Goal: Leave review/rating: Leave review/rating

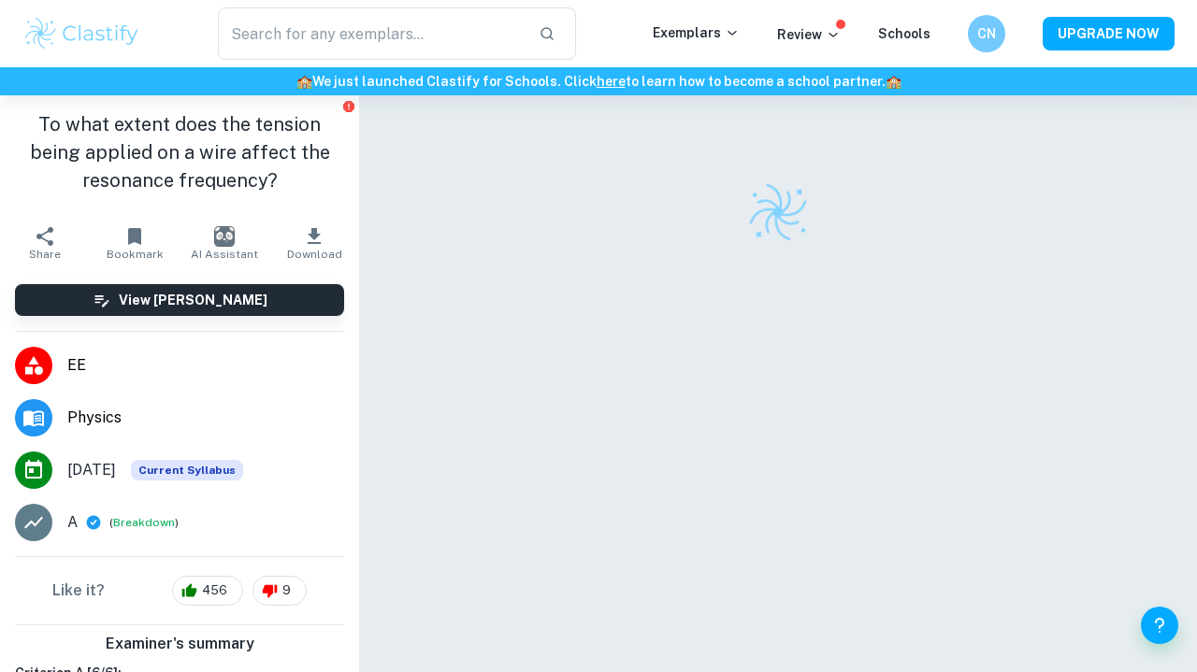
click at [697, 277] on div at bounding box center [778, 411] width 718 height 632
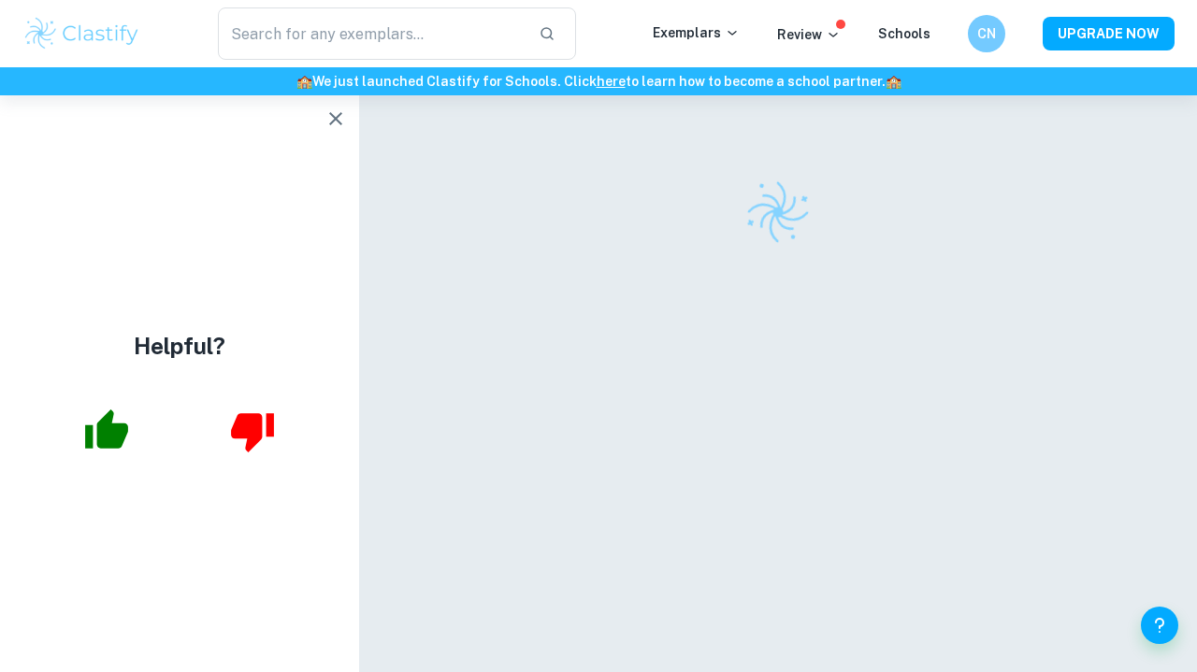
click at [338, 121] on icon "button" at bounding box center [335, 118] width 13 height 13
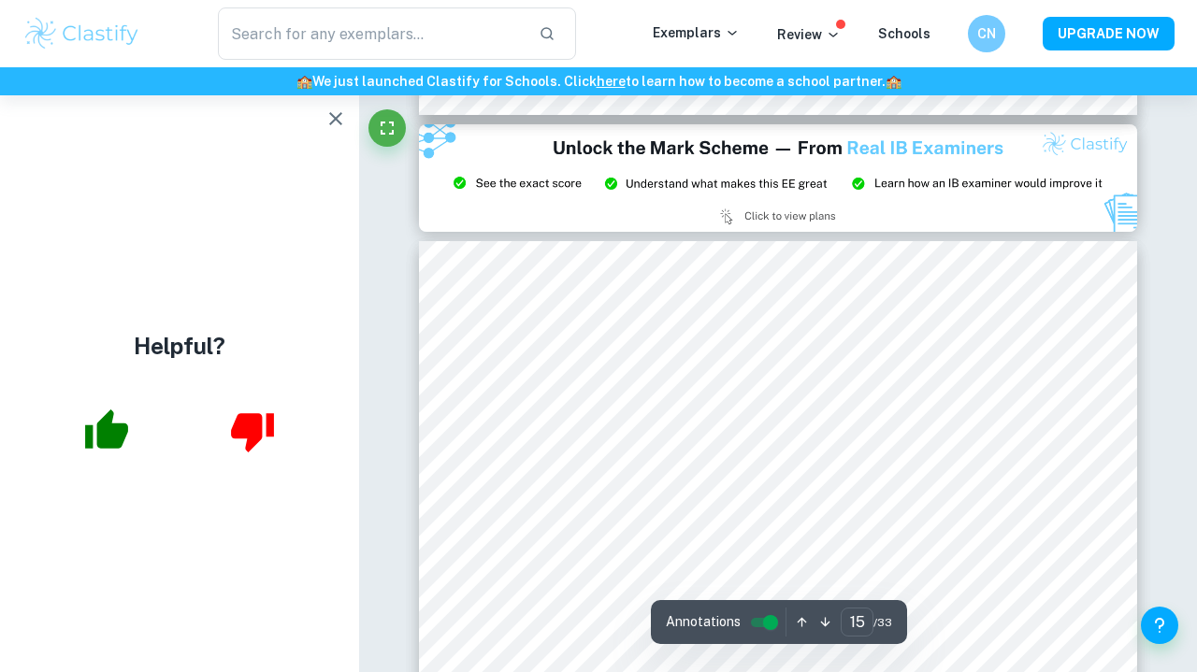
scroll to position [13469, 0]
click at [336, 118] on icon "button" at bounding box center [335, 118] width 13 height 13
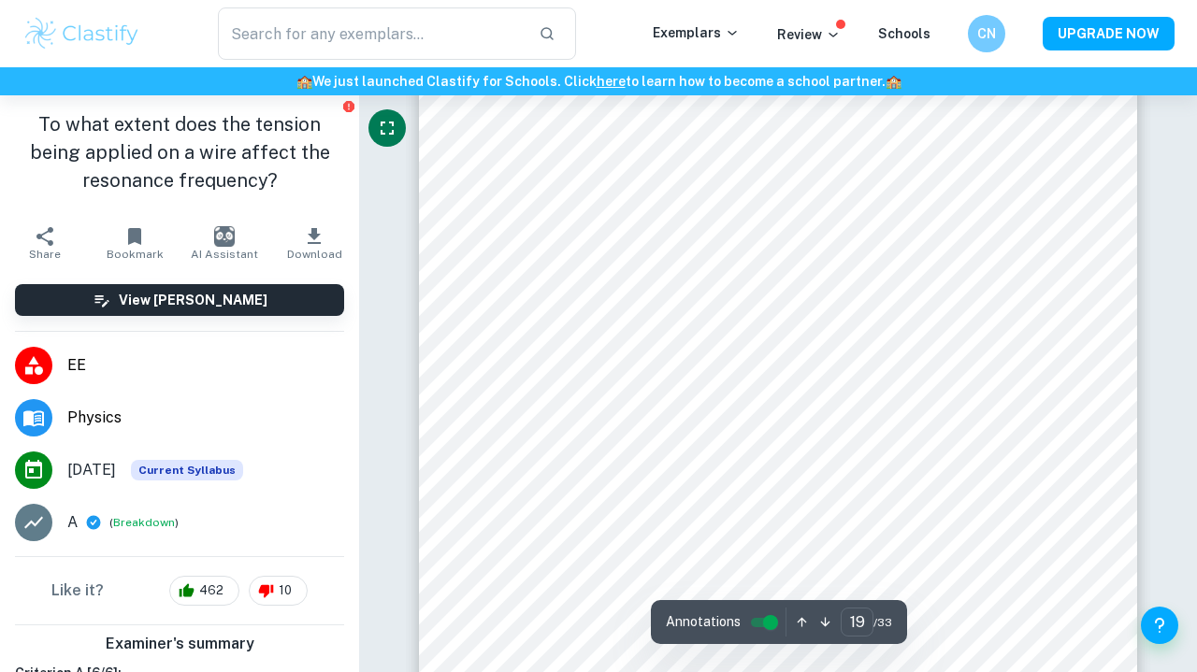
scroll to position [17535, 1]
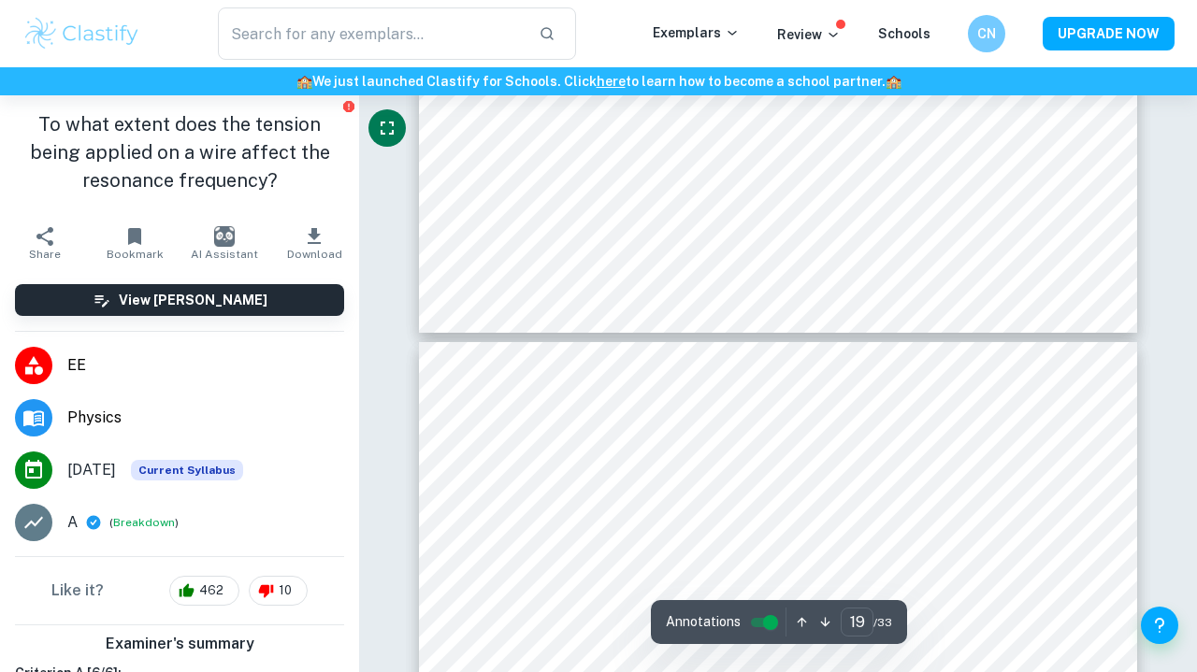
type input "20"
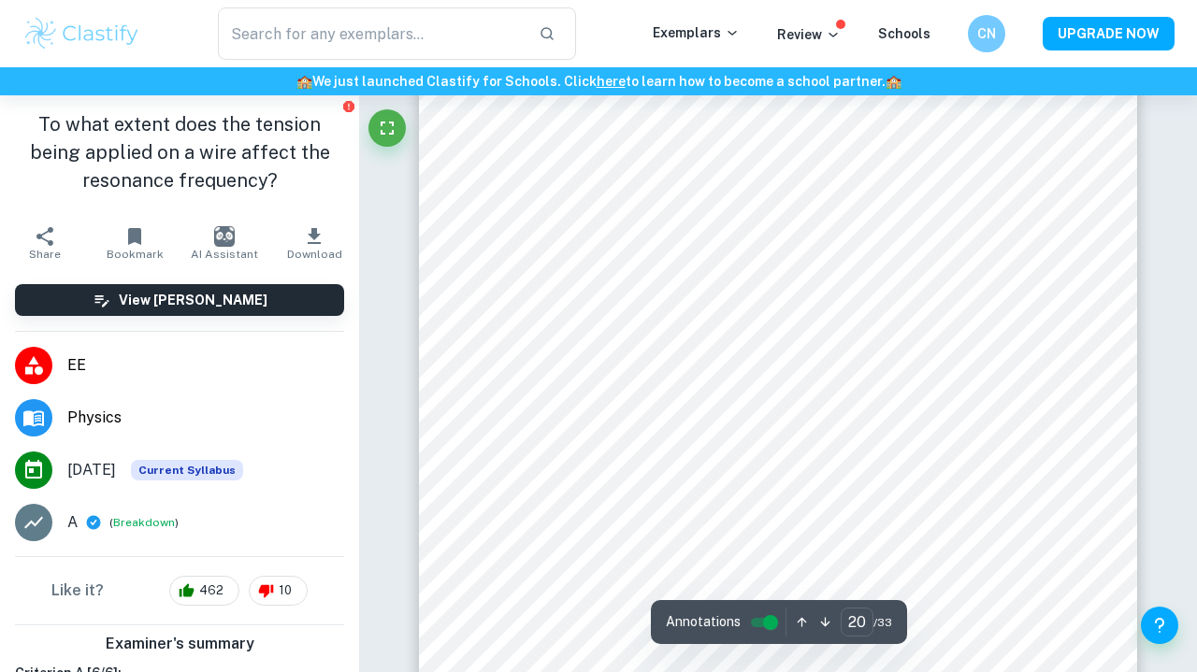
scroll to position [18532, 0]
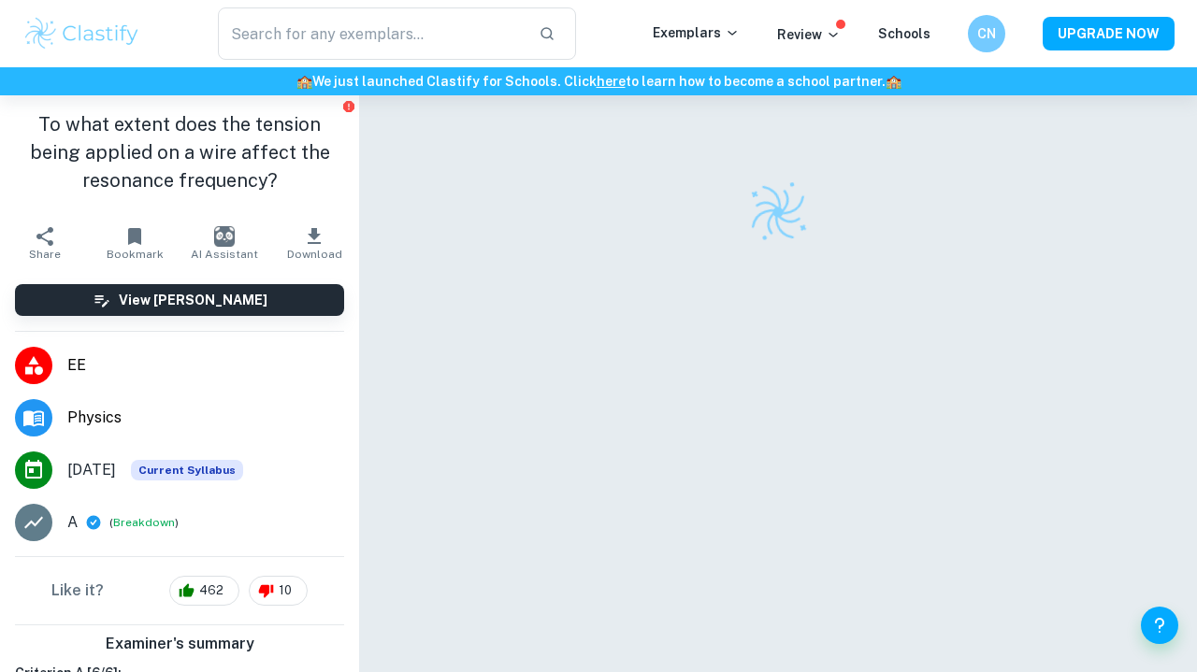
scroll to position [95, 0]
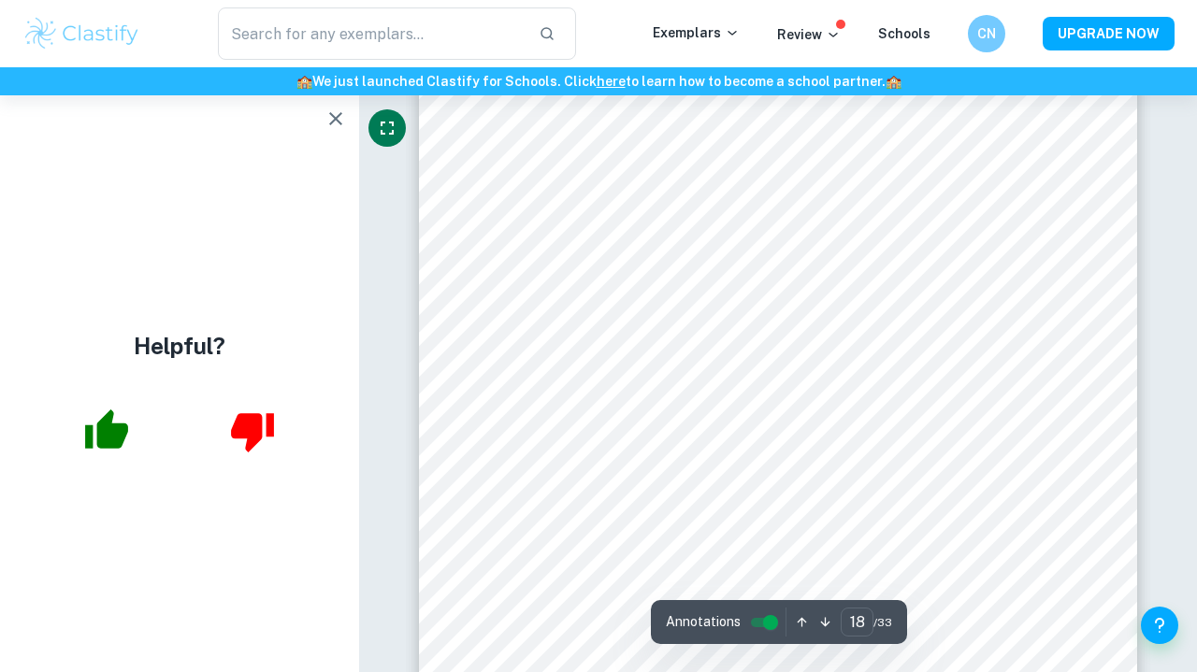
scroll to position [16736, 0]
click at [335, 123] on icon "button" at bounding box center [335, 119] width 22 height 22
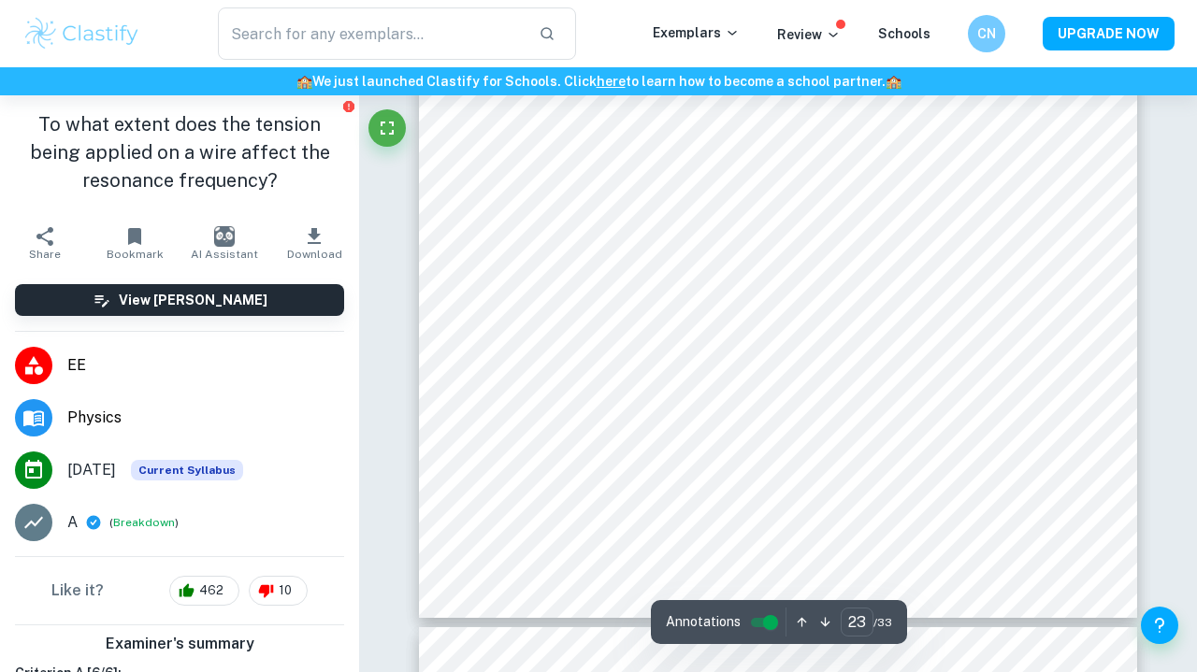
scroll to position [21639, 0]
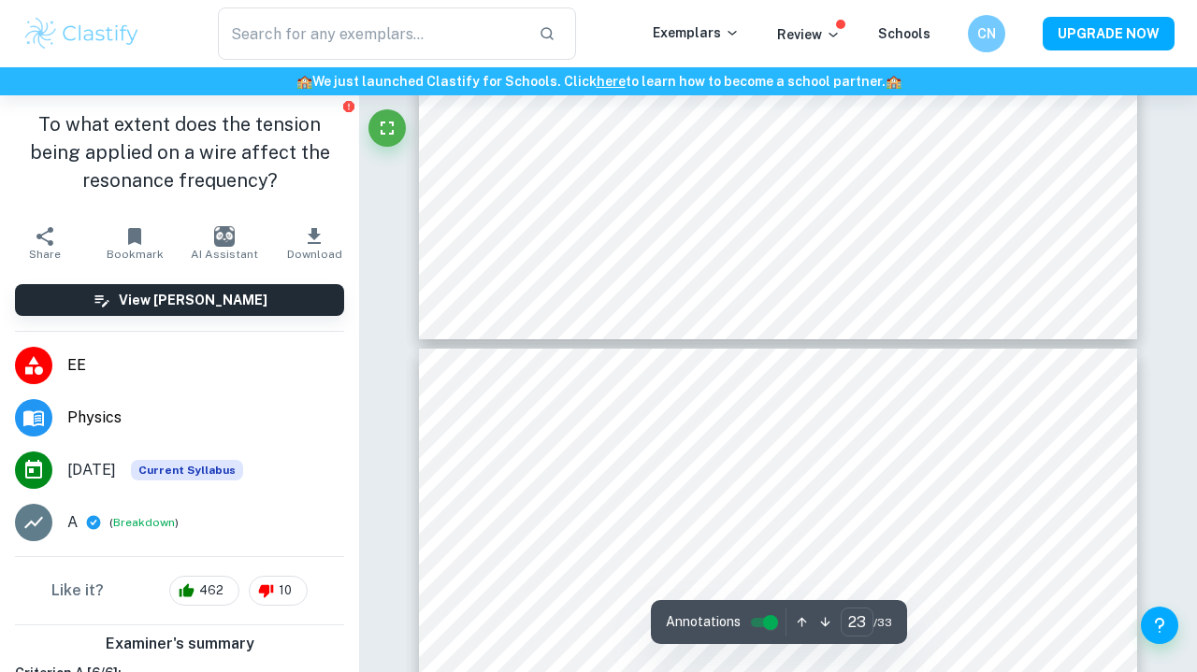
type input "22"
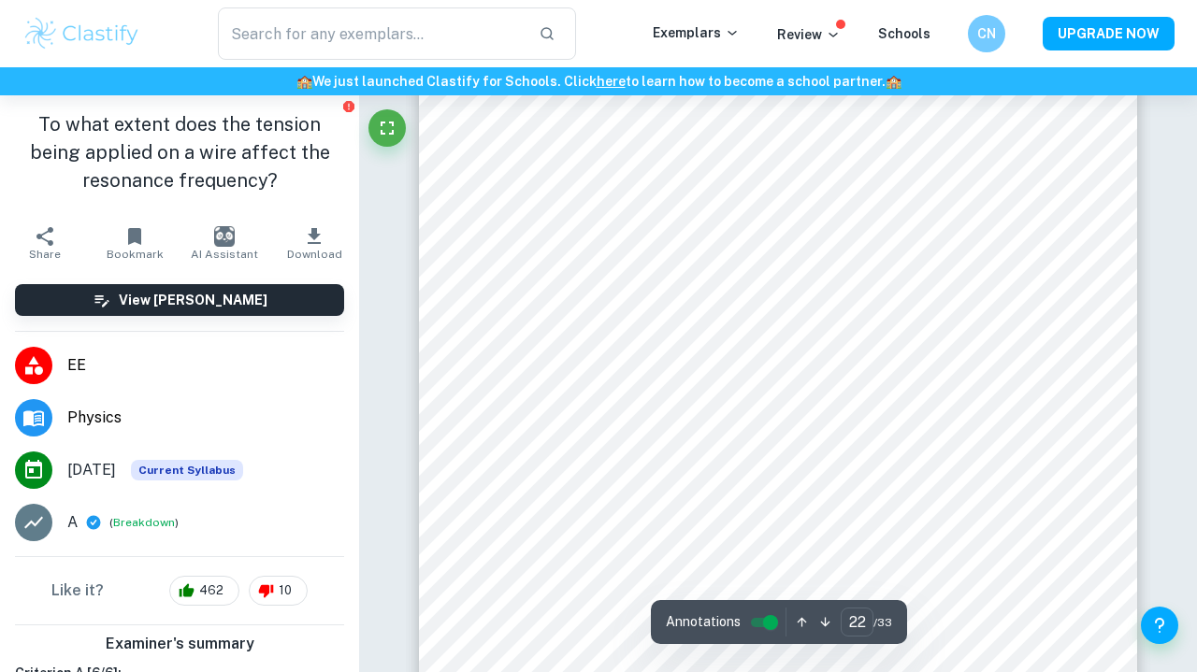
scroll to position [20592, 0]
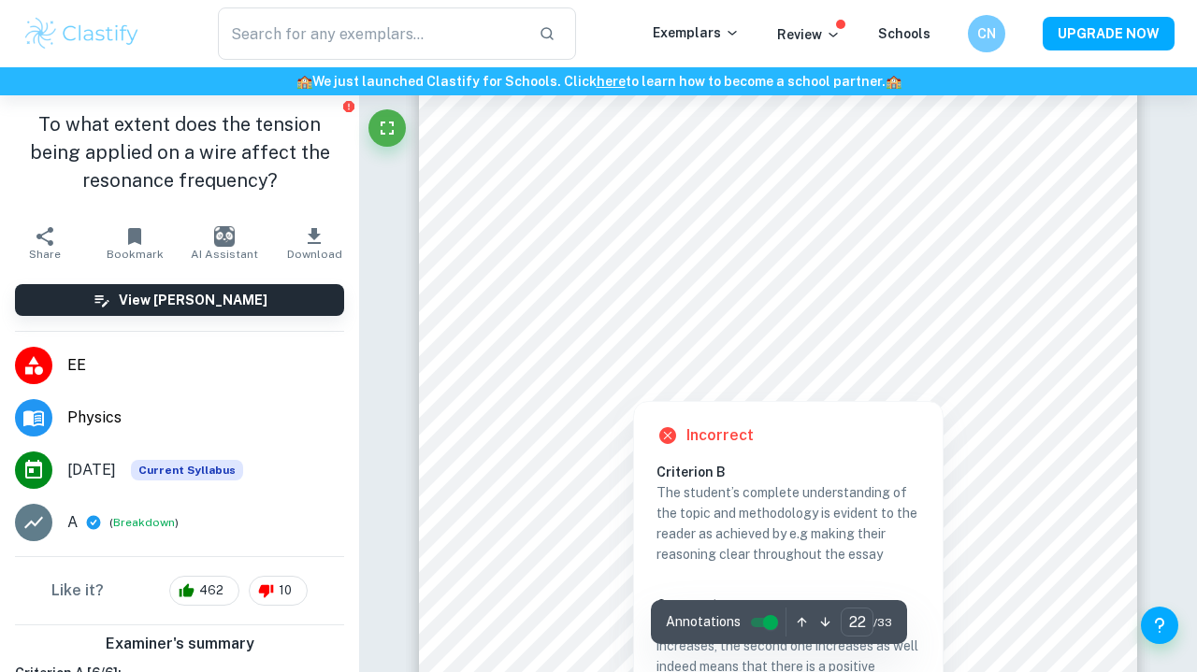
click at [653, 335] on div at bounding box center [771, 356] width 537 height 49
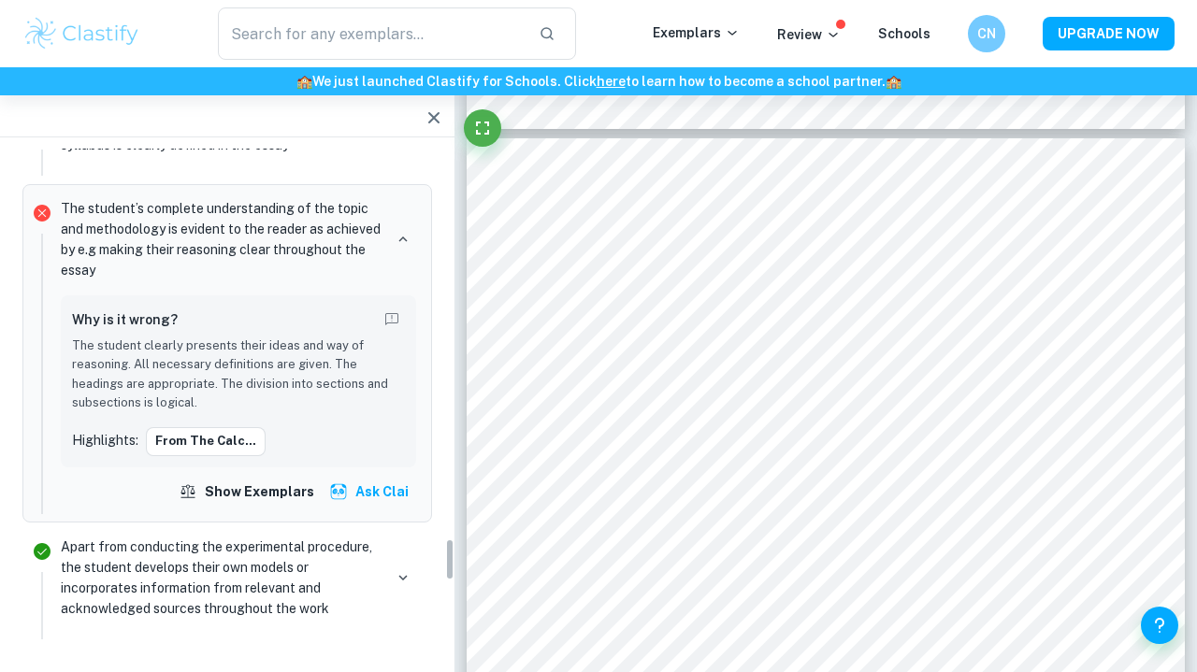
scroll to position [4663, 0]
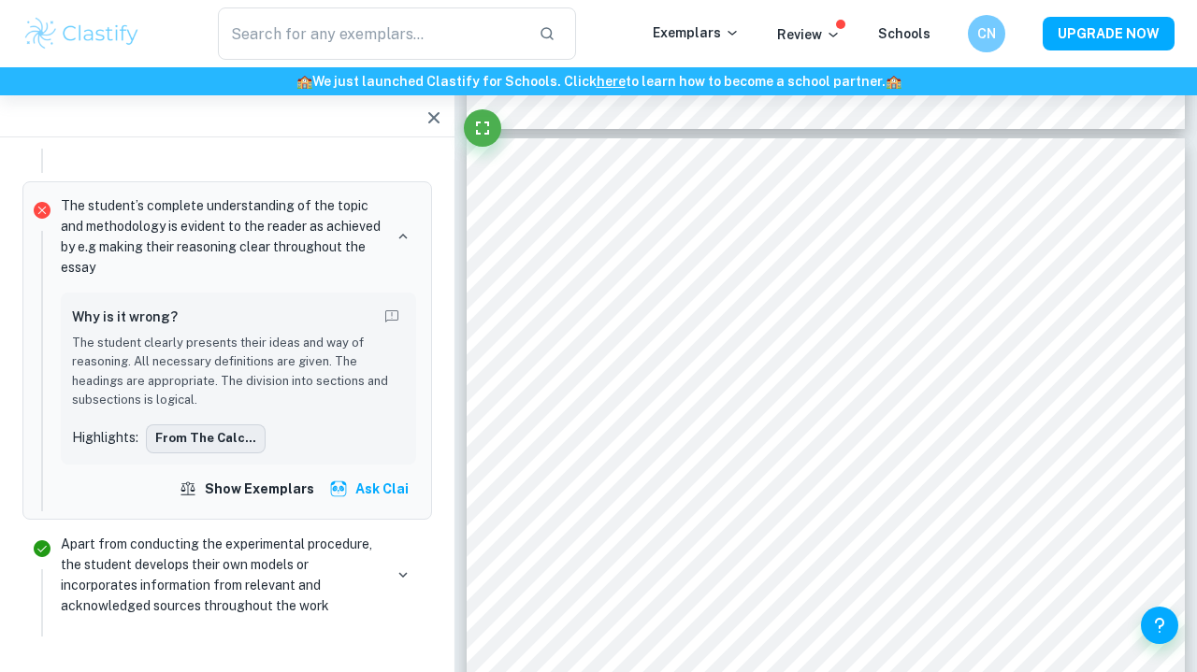
click at [175, 424] on button "From the calc..." at bounding box center [206, 438] width 120 height 28
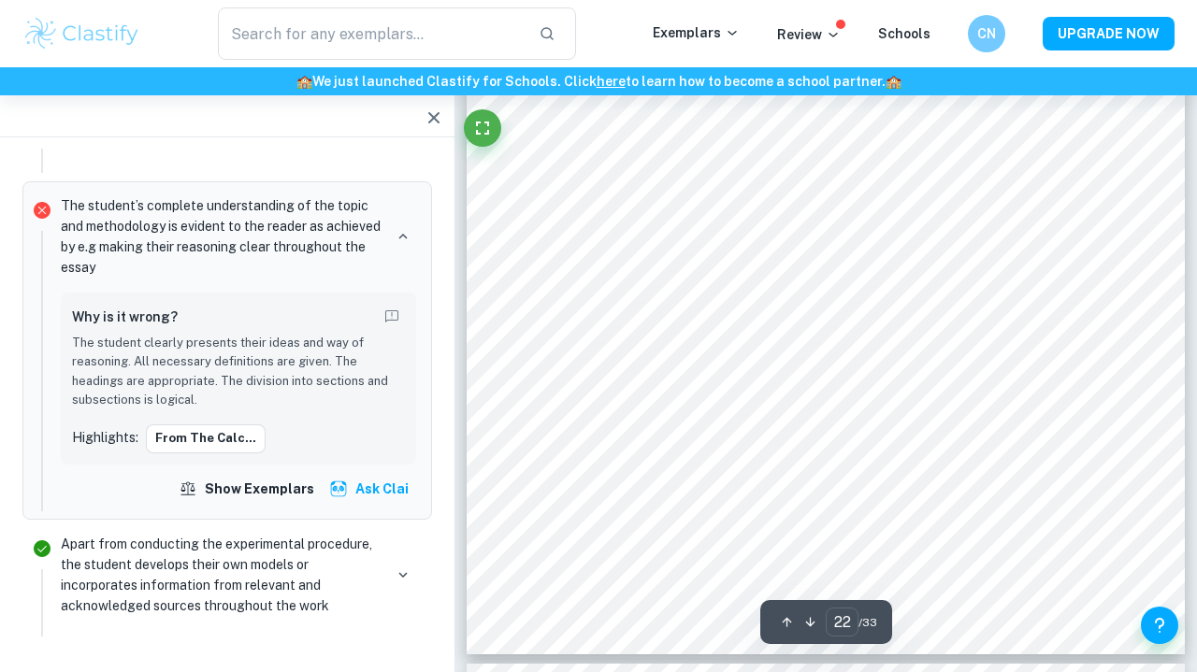
scroll to position [20082, 0]
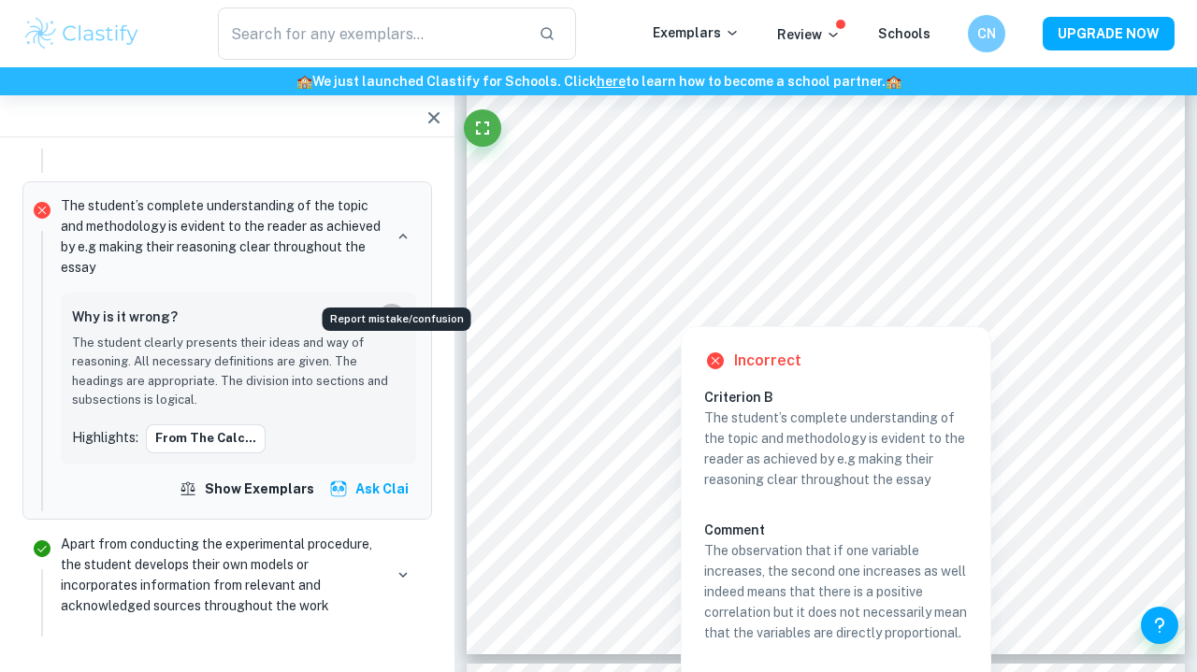
click at [389, 309] on icon "Report mistake/confusion" at bounding box center [391, 317] width 17 height 17
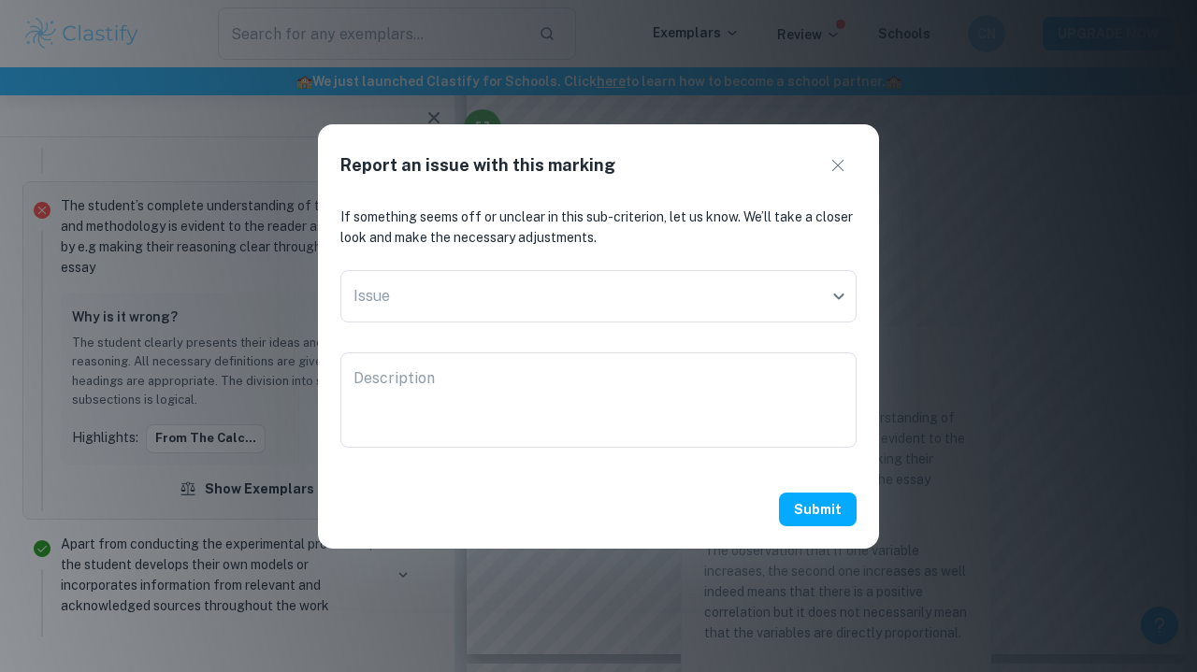
click at [832, 160] on icon "button" at bounding box center [838, 165] width 12 height 12
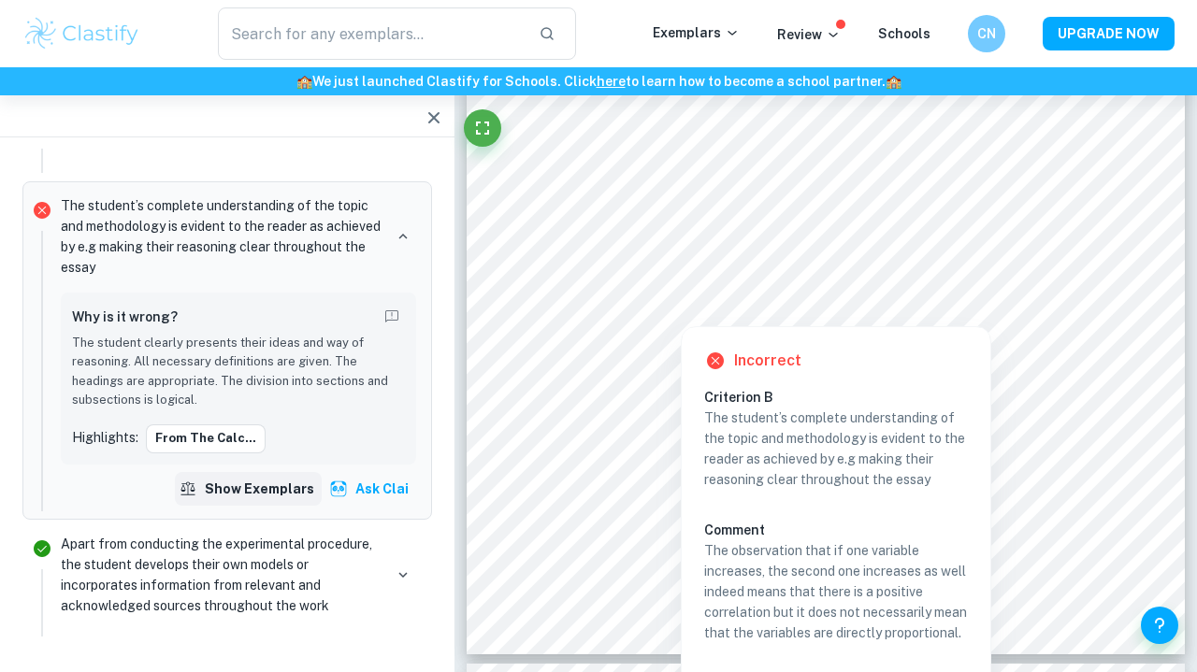
click at [259, 472] on button "Show exemplars" at bounding box center [248, 489] width 147 height 34
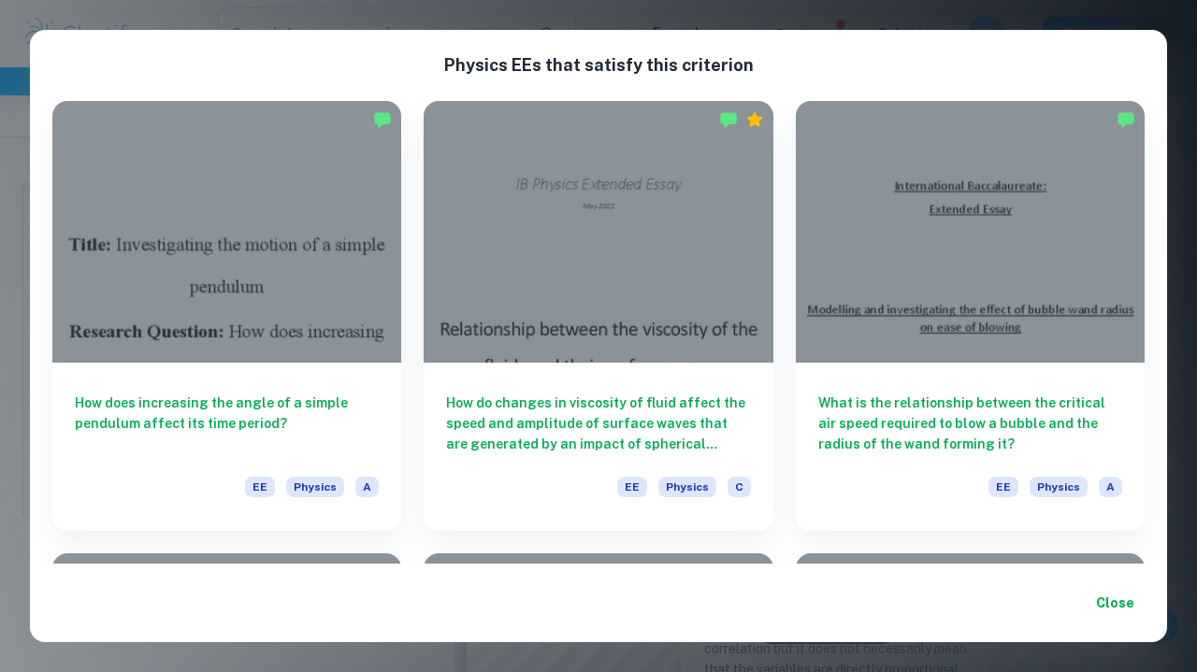
scroll to position [20040, 0]
click at [1112, 19] on div "Physics EE s that satisfy this criterion How does increasing the angle of a sim…" at bounding box center [598, 336] width 1197 height 672
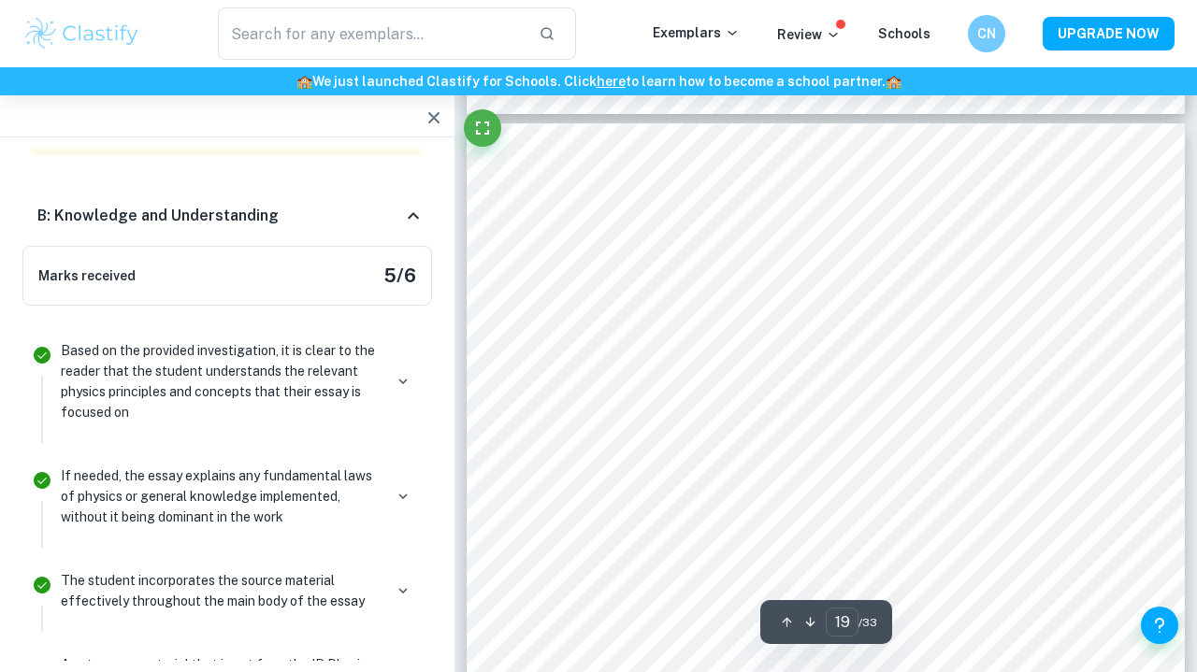
scroll to position [16864, 1]
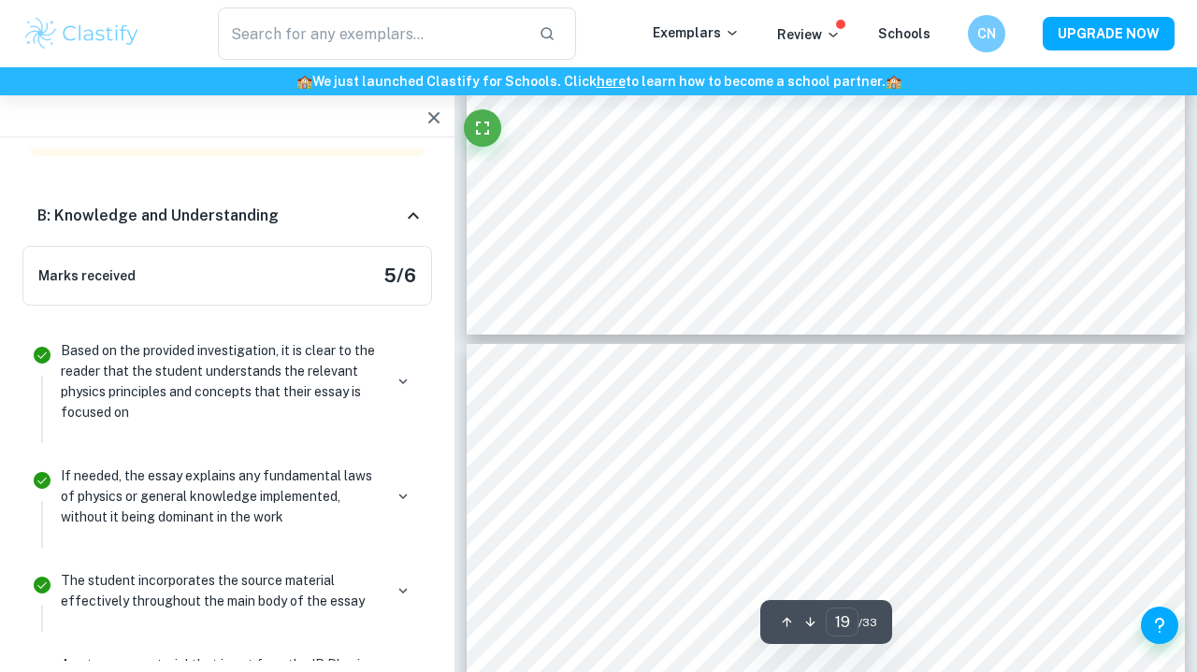
type input "18"
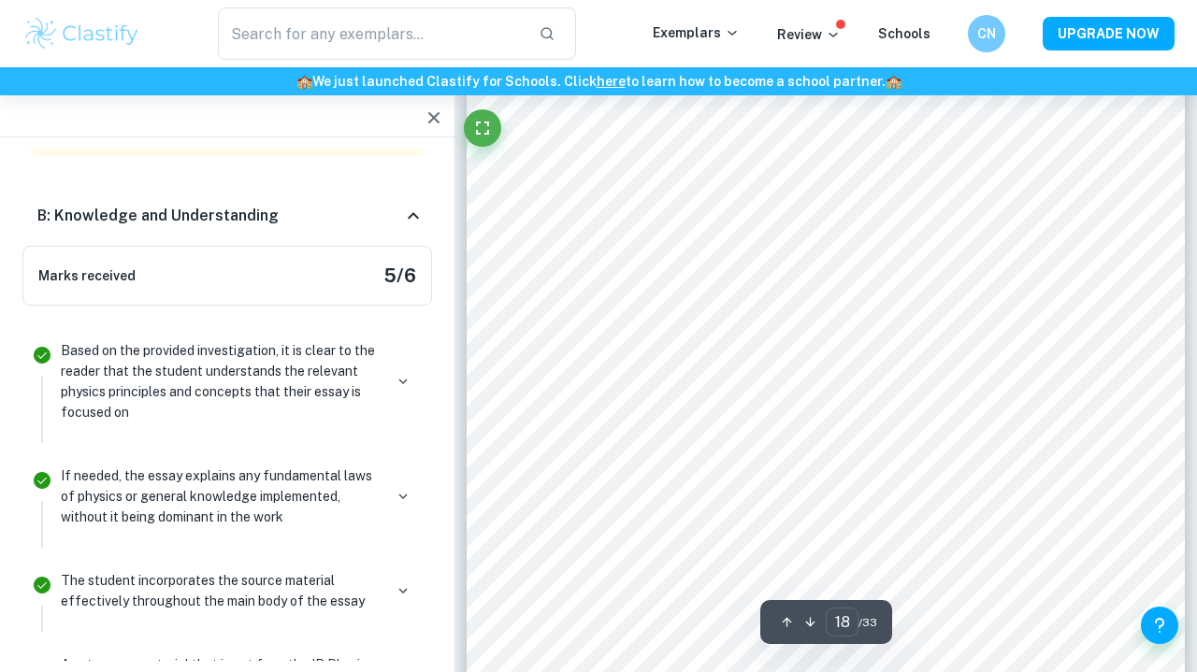
scroll to position [16231, 0]
